Goal: Task Accomplishment & Management: Manage account settings

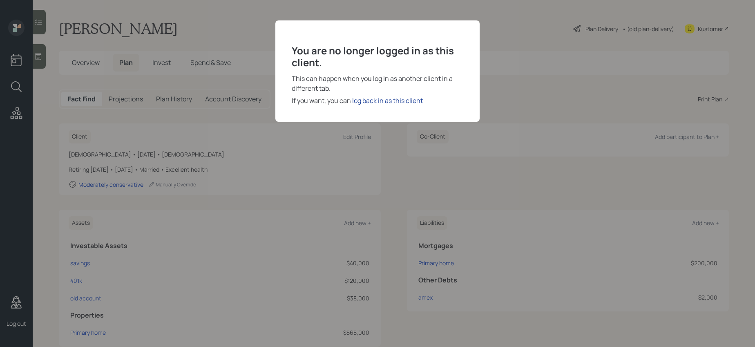
click at [384, 102] on div "log back in as this client" at bounding box center [387, 101] width 71 height 10
